Goal: Task Accomplishment & Management: Use online tool/utility

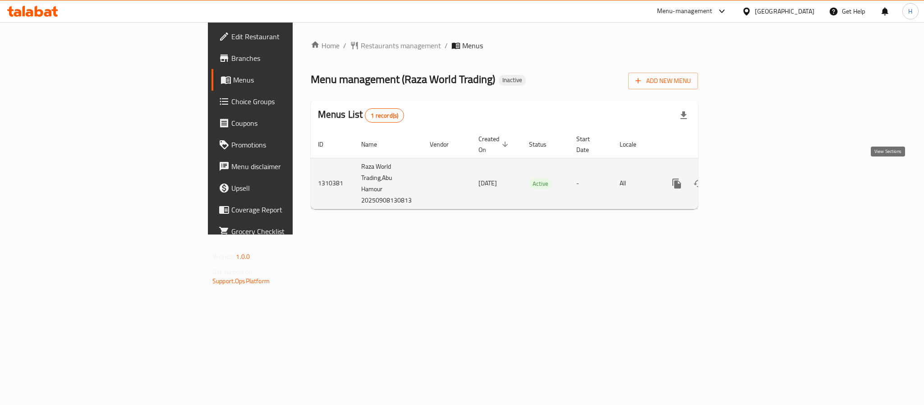
click at [747, 178] on icon "enhanced table" at bounding box center [742, 183] width 11 height 11
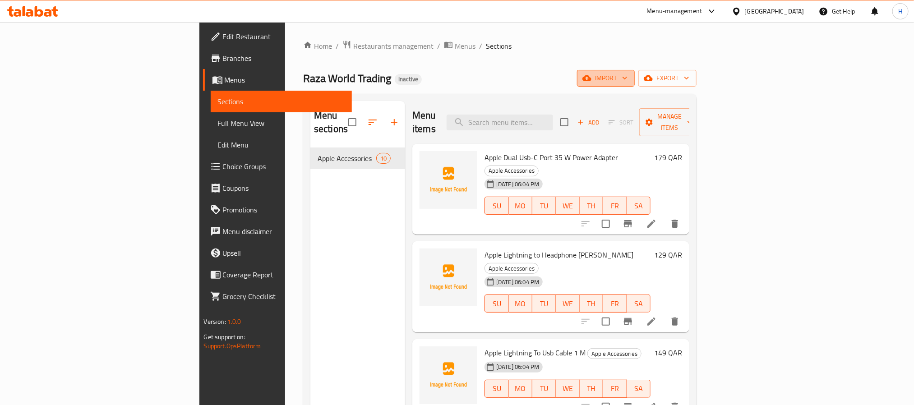
click at [627, 81] on span "import" at bounding box center [605, 78] width 43 height 11
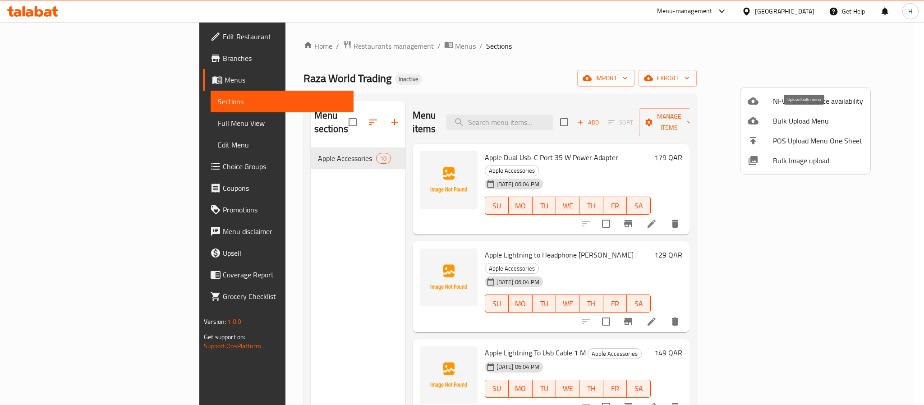
click at [818, 124] on span "Bulk Upload Menu" at bounding box center [818, 120] width 90 height 11
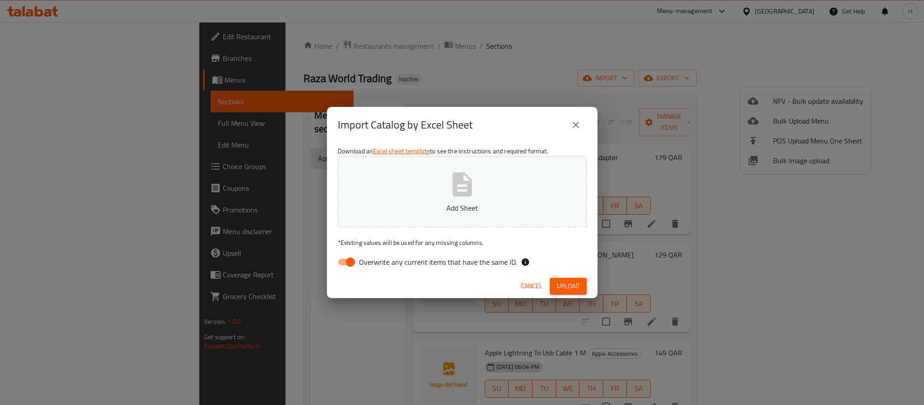
click at [341, 274] on div "Cancel Upload" at bounding box center [462, 286] width 271 height 24
click at [343, 269] on input "Overwrite any current items that have the same ID." at bounding box center [350, 262] width 51 height 17
checkbox input "false"
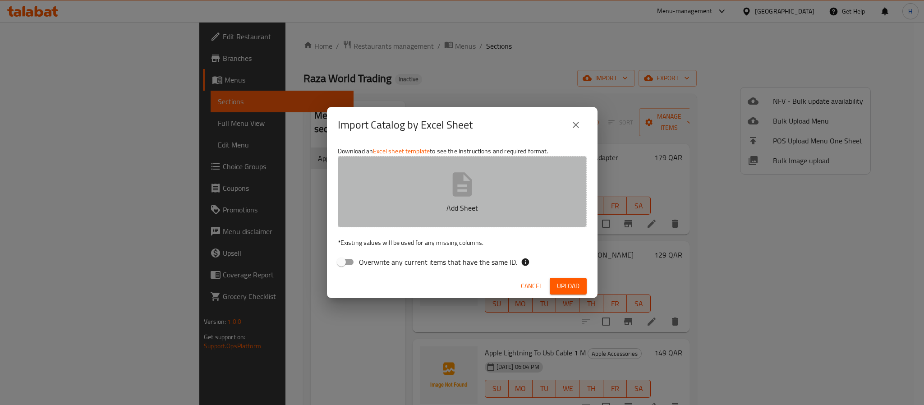
click at [461, 194] on icon "button" at bounding box center [461, 184] width 19 height 24
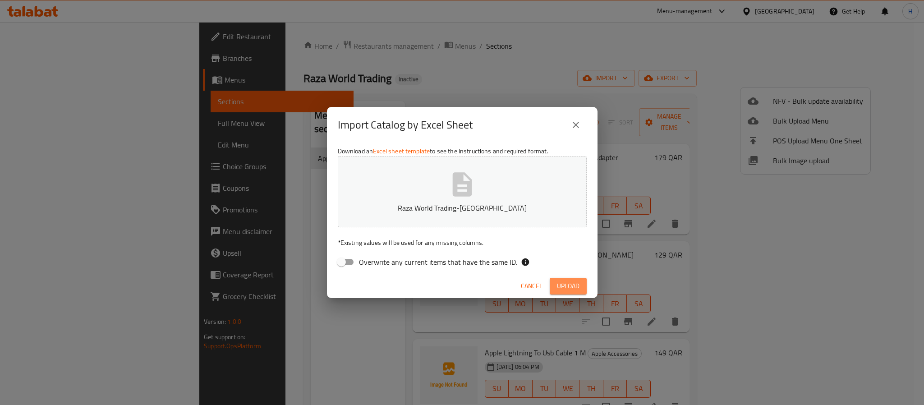
click at [576, 294] on button "Upload" at bounding box center [568, 286] width 37 height 17
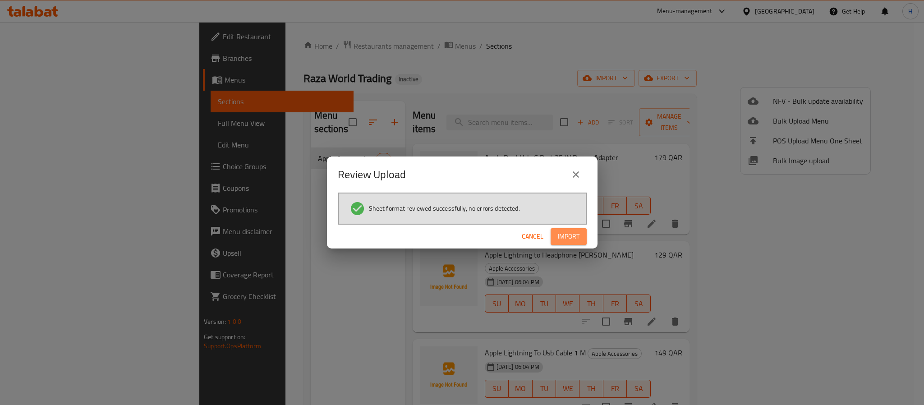
click at [565, 239] on span "Import" at bounding box center [569, 236] width 22 height 11
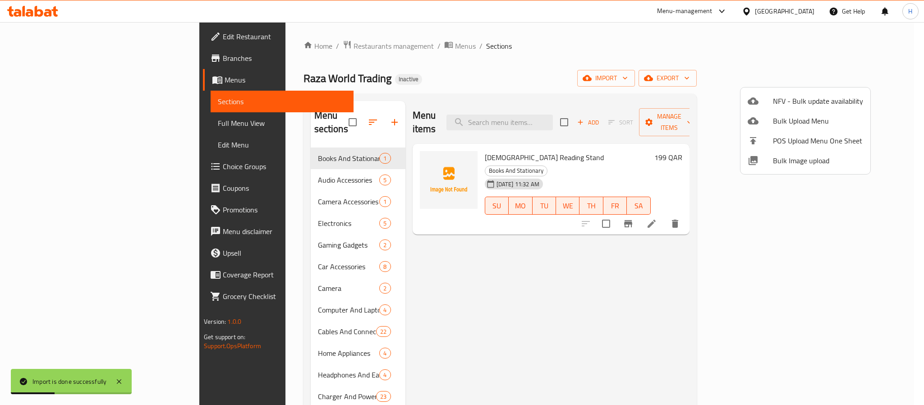
click at [34, 124] on div at bounding box center [462, 202] width 924 height 405
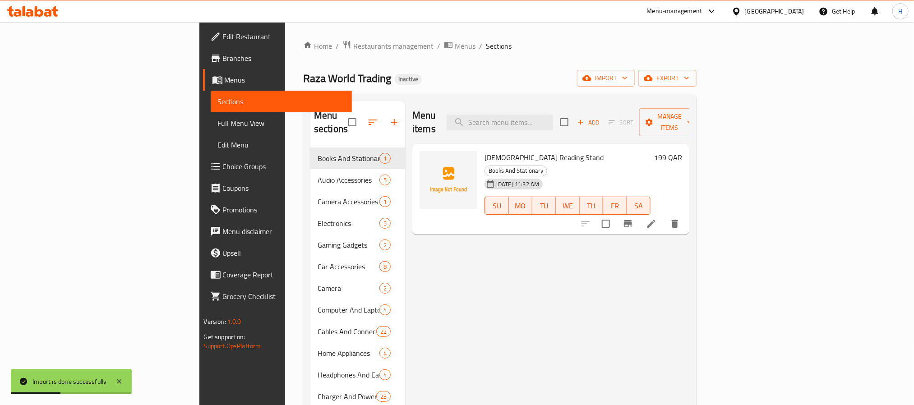
click at [218, 124] on span "Full Menu View" at bounding box center [281, 123] width 127 height 11
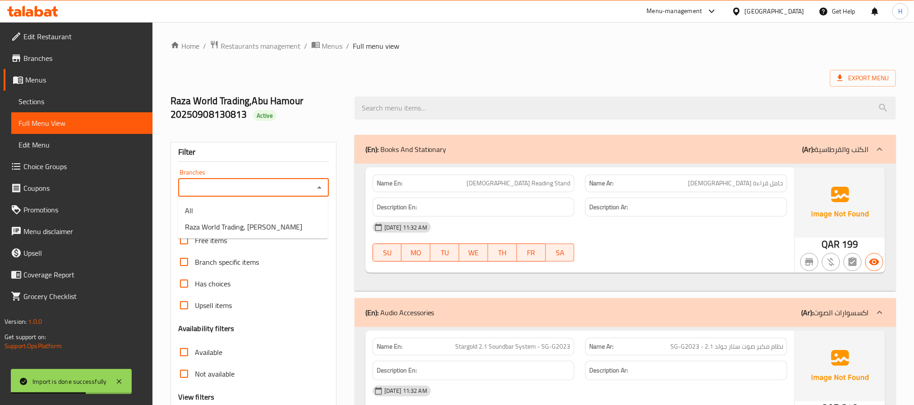
click at [250, 189] on input "Branches" at bounding box center [246, 187] width 130 height 13
click at [256, 232] on span "Raza World Trading, [PERSON_NAME]" at bounding box center [243, 226] width 117 height 11
type input "Raza World Trading, [PERSON_NAME]"
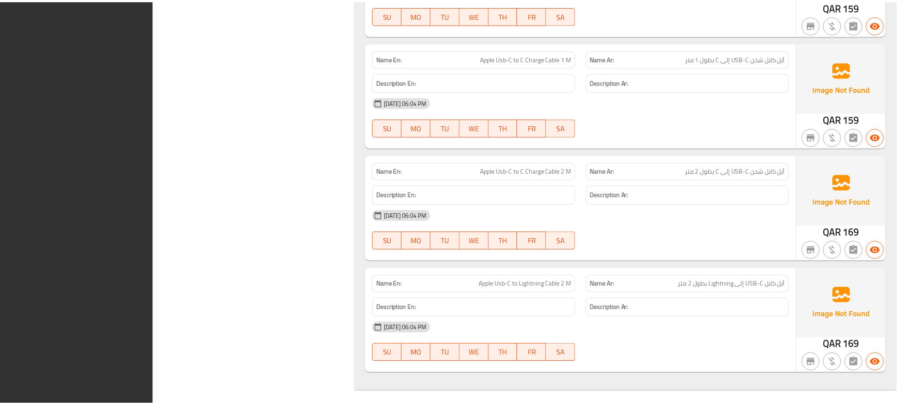
scroll to position [11956, 0]
